Goal: Task Accomplishment & Management: Manage account settings

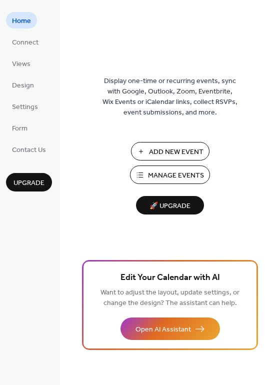
click at [172, 181] on span "Manage Events" at bounding box center [176, 176] width 56 height 11
click at [27, 44] on span "Connect" at bounding box center [25, 43] width 27 height 11
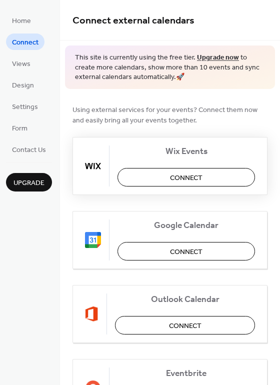
click at [189, 177] on span "Connect" at bounding box center [186, 178] width 33 height 11
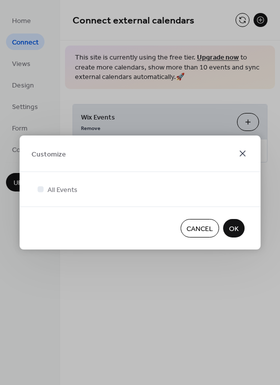
click at [240, 156] on icon at bounding box center [243, 154] width 6 height 6
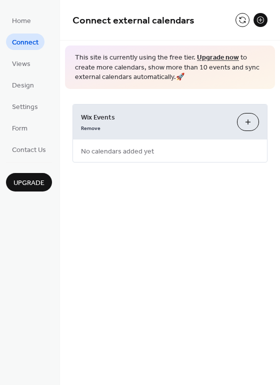
drag, startPoint x: 220, startPoint y: 121, endPoint x: 254, endPoint y: 112, distance: 35.0
click at [252, 113] on div "Wix Events Remove Customize" at bounding box center [170, 122] width 194 height 35
click at [81, 130] on link "Remove" at bounding box center [91, 127] width 20 height 11
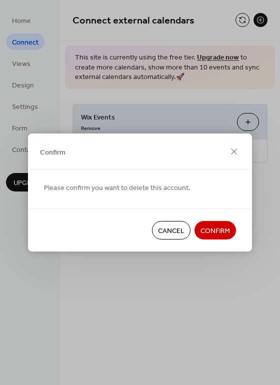
click at [207, 235] on span "Confirm" at bounding box center [216, 231] width 30 height 11
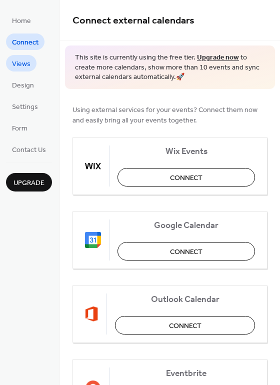
click at [23, 68] on span "Views" at bounding box center [21, 64] width 19 height 11
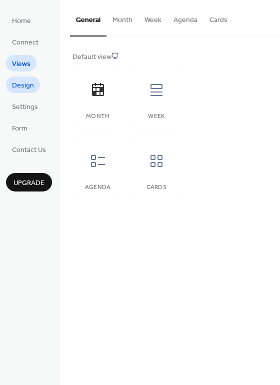
click at [20, 83] on span "Design" at bounding box center [23, 86] width 22 height 11
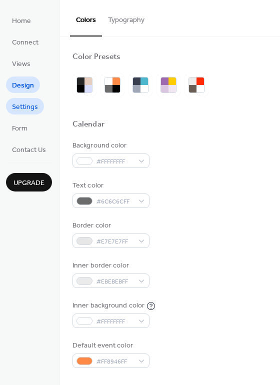
click at [21, 102] on span "Settings" at bounding box center [25, 107] width 26 height 11
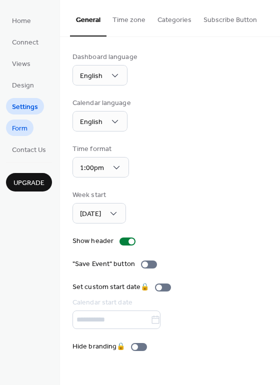
click at [17, 124] on span "Form" at bounding box center [20, 129] width 16 height 11
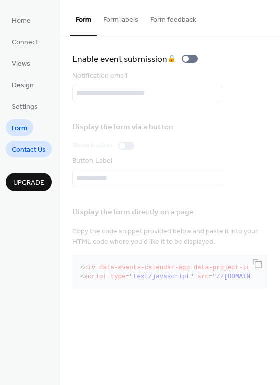
click at [24, 146] on span "Contact Us" at bounding box center [29, 150] width 34 height 11
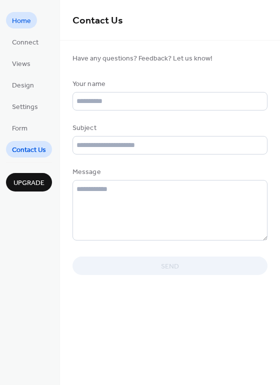
click at [20, 18] on span "Home" at bounding box center [21, 21] width 19 height 11
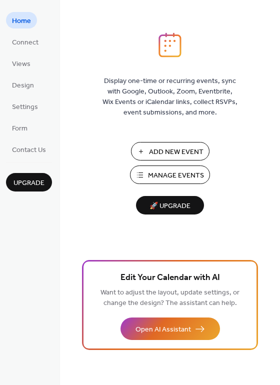
click at [175, 152] on span "Add New Event" at bounding box center [176, 152] width 55 height 11
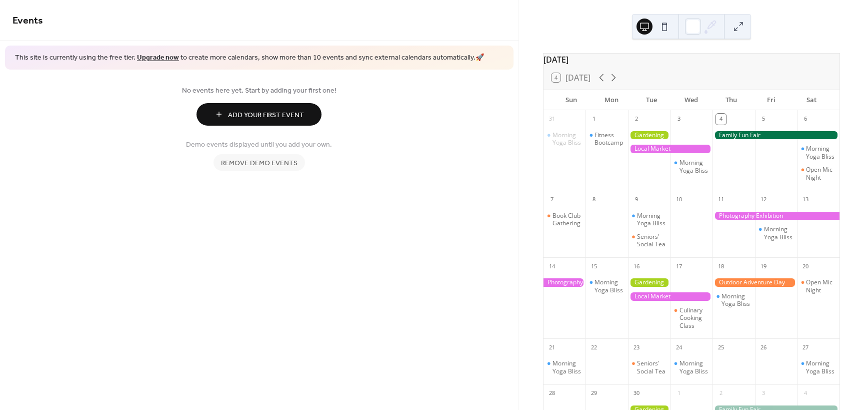
click at [251, 117] on span "Add Your First Event" at bounding box center [266, 115] width 76 height 11
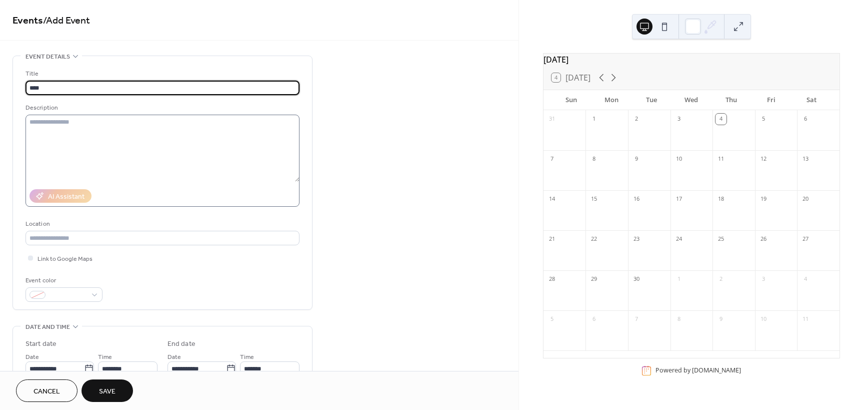
type input "****"
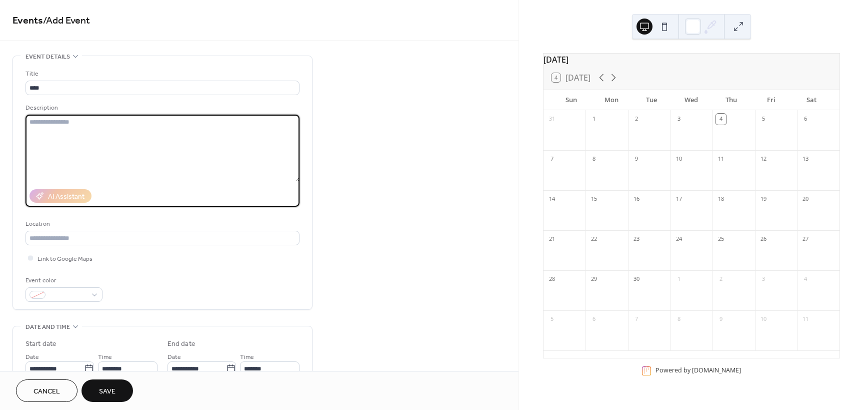
click at [124, 154] on textarea at bounding box center [163, 148] width 274 height 67
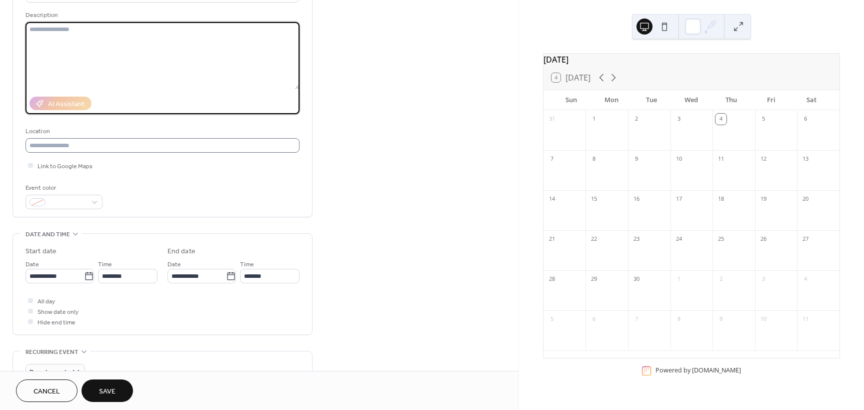
scroll to position [100, 0]
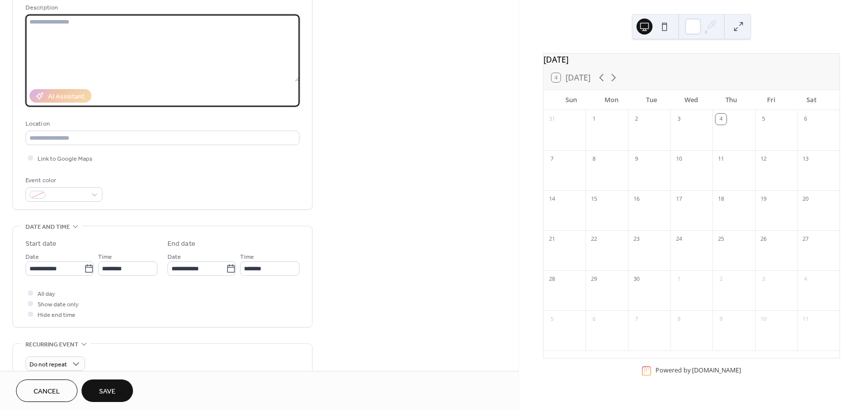
click at [112, 177] on div "Event color" at bounding box center [163, 188] width 274 height 27
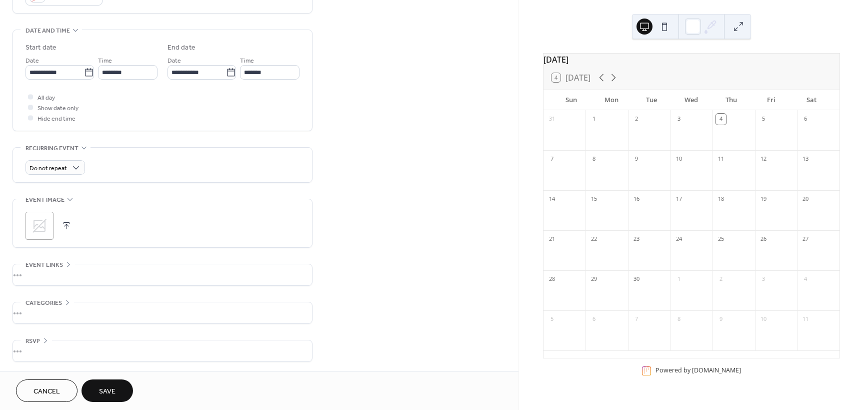
scroll to position [297, 0]
click at [64, 267] on div "•••" at bounding box center [162, 273] width 299 height 21
click at [64, 267] on div "Event links" at bounding box center [48, 263] width 55 height 11
click at [45, 342] on div "•••" at bounding box center [162, 349] width 299 height 21
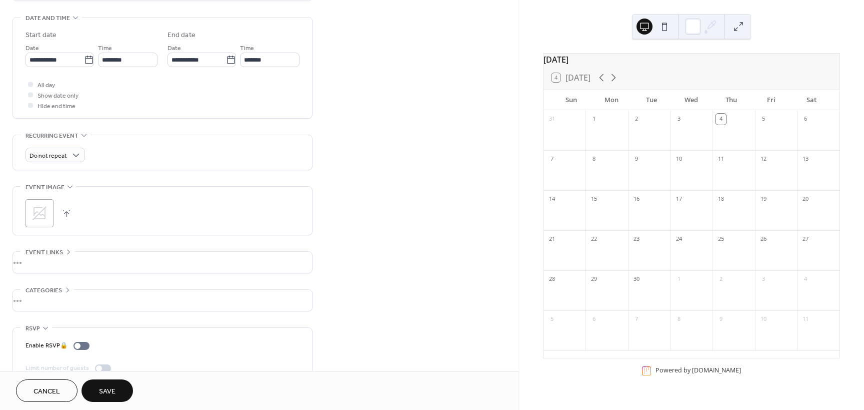
scroll to position [329, 0]
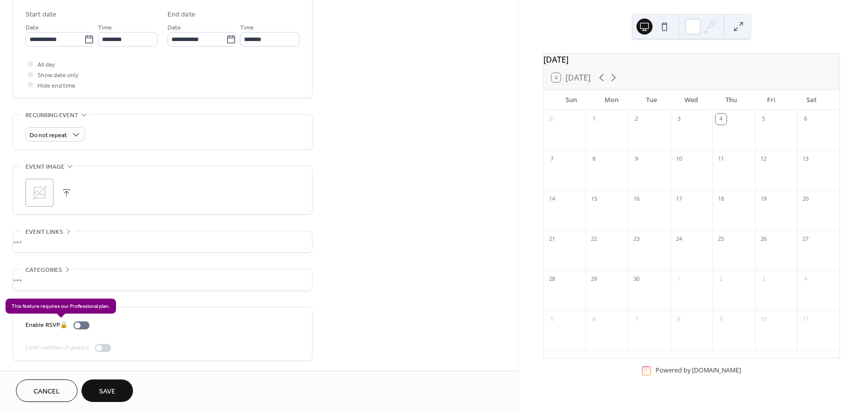
click at [75, 327] on div "Enable RSVP 🔒" at bounding box center [60, 325] width 68 height 11
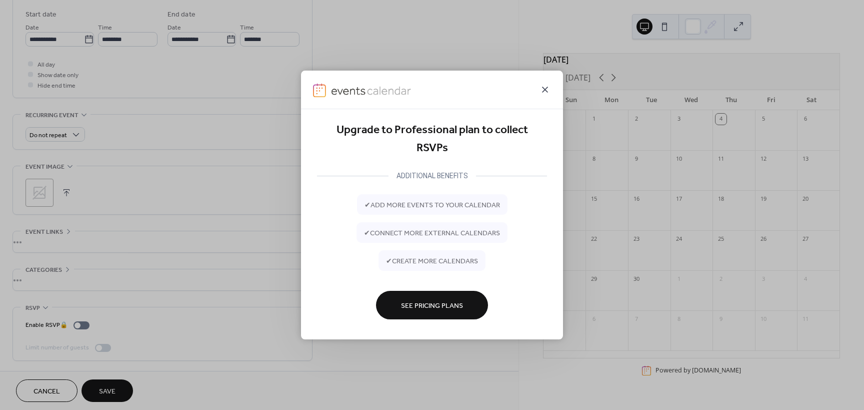
click at [550, 86] on icon at bounding box center [545, 90] width 12 height 12
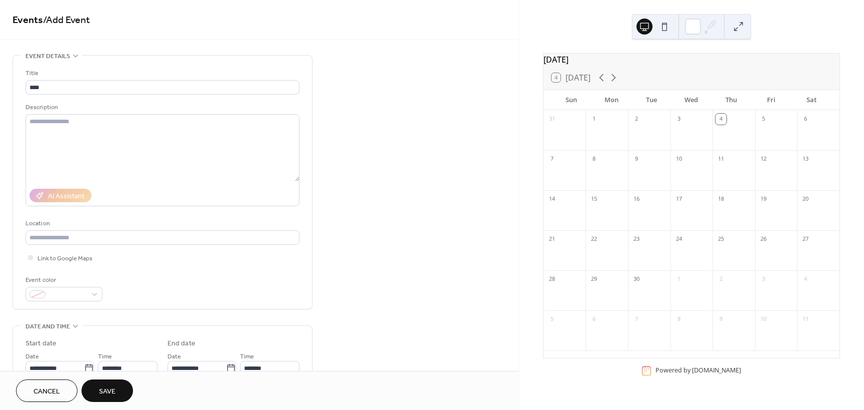
scroll to position [0, 0]
click at [434, 260] on div "**********" at bounding box center [259, 378] width 519 height 644
click at [116, 390] on button "Save" at bounding box center [108, 390] width 52 height 23
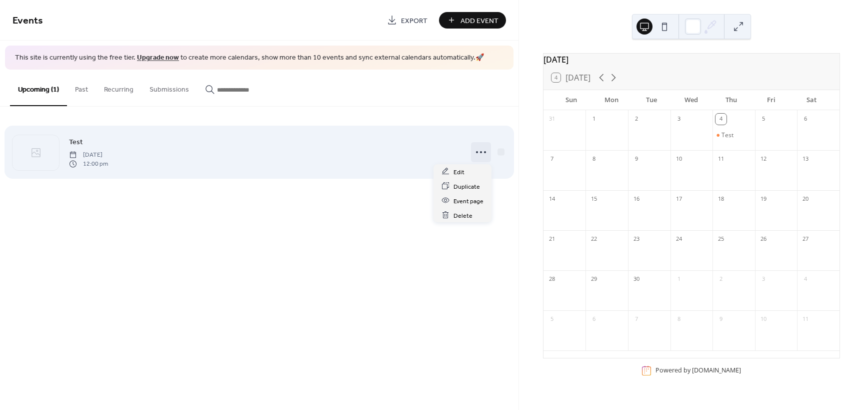
click at [483, 152] on icon at bounding box center [481, 152] width 16 height 16
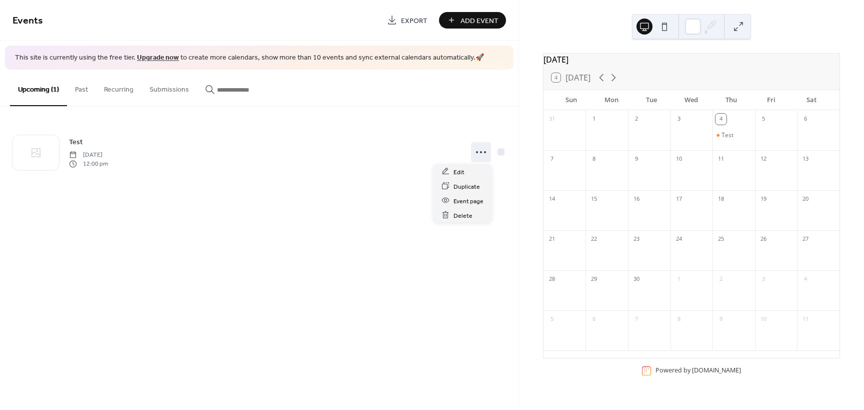
click at [320, 258] on div "Events Export Add Event This site is currently using the free tier. Upgrade now…" at bounding box center [259, 205] width 519 height 410
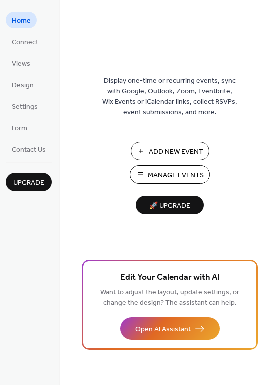
click at [160, 176] on span "Manage Events" at bounding box center [176, 176] width 56 height 11
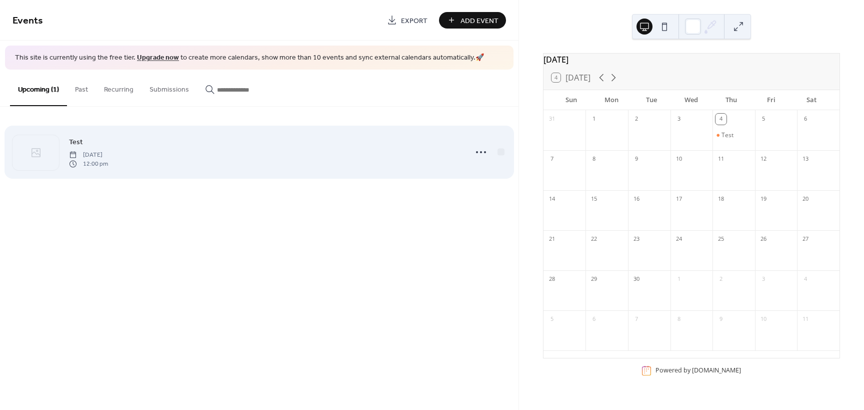
click at [183, 153] on div "Test [DATE] 12:00 pm" at bounding box center [265, 152] width 392 height 32
click at [477, 151] on icon at bounding box center [481, 152] width 16 height 16
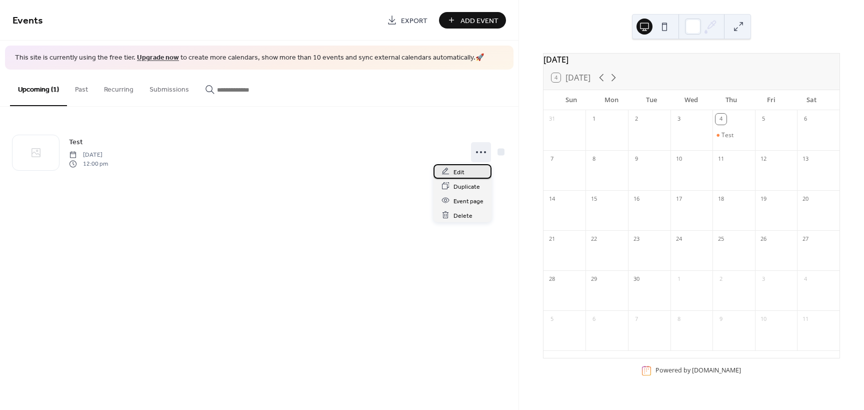
click at [458, 174] on span "Edit" at bounding box center [459, 172] width 11 height 11
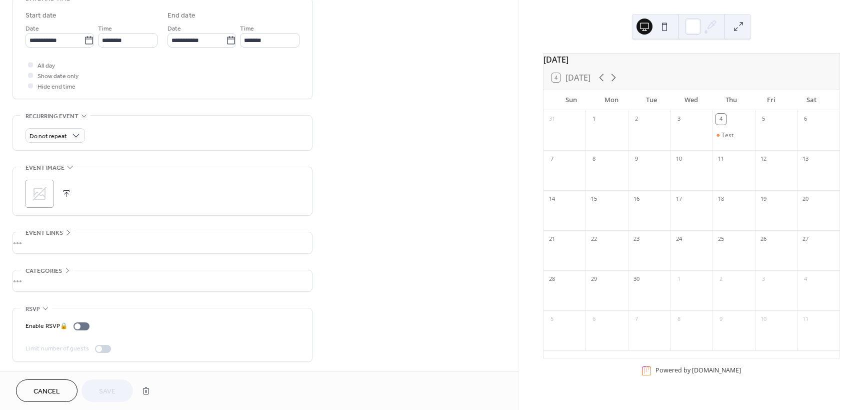
scroll to position [329, 0]
click at [41, 190] on icon at bounding box center [40, 193] width 16 height 16
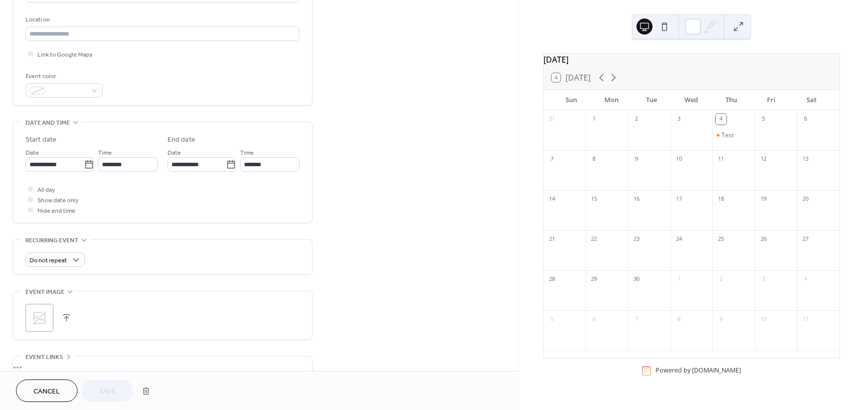
scroll to position [0, 0]
